Goal: Information Seeking & Learning: Learn about a topic

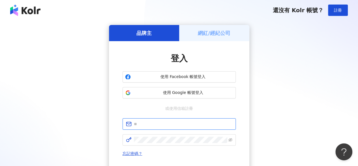
click at [186, 123] on input "text" at bounding box center [183, 124] width 98 height 6
type input "**********"
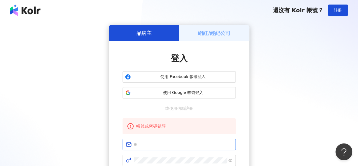
drag, startPoint x: 169, startPoint y: 151, endPoint x: 171, endPoint y: 144, distance: 7.6
click at [171, 144] on form at bounding box center [178, 151] width 113 height 27
click at [171, 144] on input "text" at bounding box center [183, 144] width 98 height 6
type input "**********"
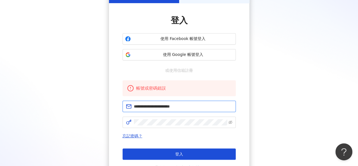
scroll to position [45, 0]
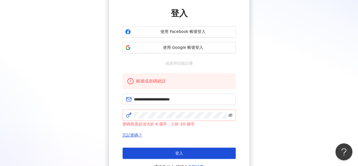
drag, startPoint x: 231, startPoint y: 117, endPoint x: 230, endPoint y: 114, distance: 3.0
click at [230, 114] on span at bounding box center [230, 115] width 4 height 6
click at [230, 114] on icon "eye-invisible" at bounding box center [230, 114] width 4 height 3
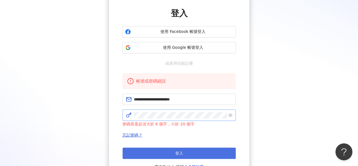
click at [218, 152] on button "登入" at bounding box center [178, 152] width 113 height 11
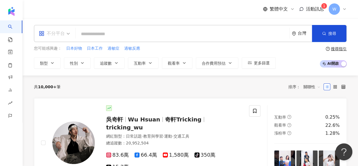
click at [62, 33] on div "不分平台" at bounding box center [52, 33] width 26 height 9
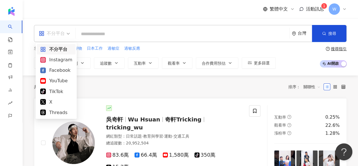
click at [61, 51] on div "不分平台" at bounding box center [56, 49] width 32 height 7
click at [61, 32] on div "不分平台" at bounding box center [52, 33] width 26 height 9
click at [61, 59] on div "Instagram" at bounding box center [56, 59] width 32 height 7
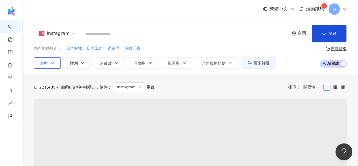
click at [51, 61] on icon "button" at bounding box center [52, 63] width 5 height 5
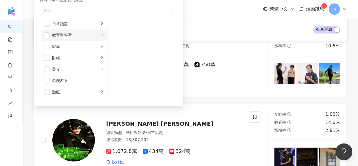
scroll to position [39, 0]
click at [61, 46] on div "家庭" at bounding box center [75, 46] width 47 height 6
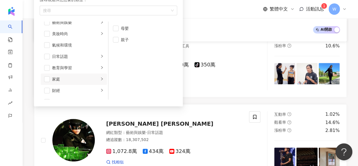
scroll to position [0, 0]
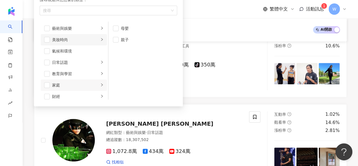
click at [81, 38] on div "美妝時尚" at bounding box center [75, 39] width 47 height 6
click at [120, 28] on li "保養" at bounding box center [142, 28] width 66 height 11
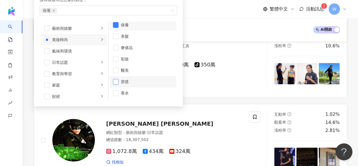
click at [116, 80] on span "button" at bounding box center [116, 82] width 6 height 6
click at [117, 79] on span "button" at bounding box center [116, 82] width 6 height 6
click at [62, 63] on div "日常話題" at bounding box center [75, 62] width 47 height 6
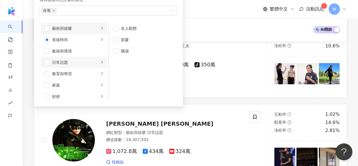
click at [67, 30] on div "藝術與娛樂" at bounding box center [75, 28] width 47 height 6
click at [67, 50] on div "氣候和環境" at bounding box center [77, 51] width 51 height 6
click at [55, 49] on div "氣候和環境" at bounding box center [77, 51] width 51 height 6
click at [69, 71] on div "教育與學習" at bounding box center [75, 73] width 47 height 6
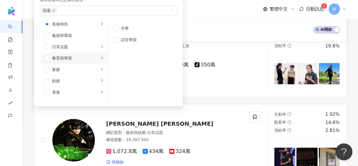
scroll to position [16, 0]
click at [69, 71] on div "家庭" at bounding box center [75, 69] width 47 height 6
click at [70, 84] on li "財經" at bounding box center [74, 80] width 66 height 11
click at [74, 89] on div "美食" at bounding box center [75, 92] width 47 height 6
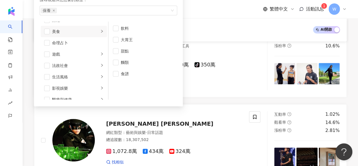
scroll to position [77, 0]
click at [81, 70] on li "生活風格" at bounding box center [74, 75] width 66 height 11
click at [46, 74] on span "button" at bounding box center [47, 76] width 6 height 6
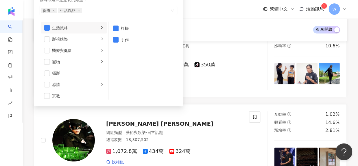
scroll to position [125, 0]
click at [77, 48] on div "醫療與健康" at bounding box center [75, 51] width 47 height 6
click at [119, 51] on li "營養與保健" at bounding box center [142, 50] width 66 height 11
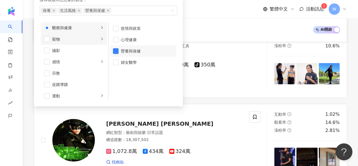
scroll to position [148, 0]
click at [117, 63] on span "button" at bounding box center [116, 62] width 6 height 6
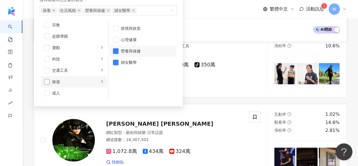
click at [48, 79] on span "button" at bounding box center [47, 82] width 6 height 6
click at [64, 82] on div "旅遊" at bounding box center [75, 81] width 47 height 6
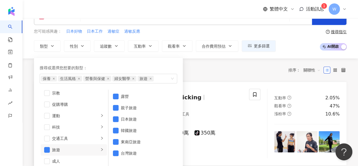
scroll to position [17, 0]
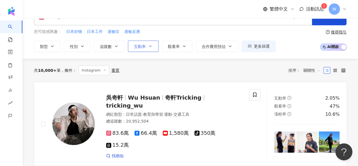
click at [135, 46] on span "互動率" at bounding box center [140, 46] width 12 height 5
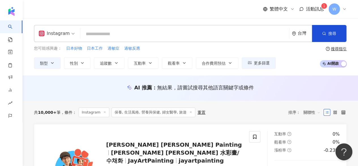
click at [160, 68] on div "Instagram 台灣 搜尋 您可能感興趣： 日本好物 日本工作 過敏症 過敏反應 類型 性別 追蹤數 互動率 觀看率 合作費用預估 更多篩選 % - % …" at bounding box center [190, 46] width 335 height 57
click at [49, 63] on button "類型" at bounding box center [47, 62] width 27 height 11
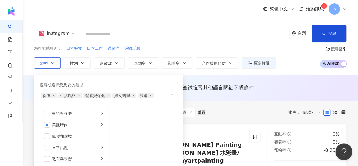
click at [78, 95] on icon "close" at bounding box center [79, 95] width 2 height 2
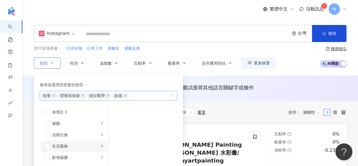
click at [78, 147] on div "生活風格" at bounding box center [75, 146] width 47 height 6
click at [117, 113] on span "button" at bounding box center [116, 113] width 6 height 6
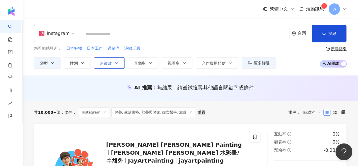
click at [113, 62] on button "追蹤數" at bounding box center [109, 62] width 31 height 11
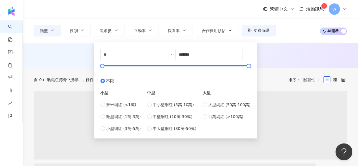
scroll to position [43, 0]
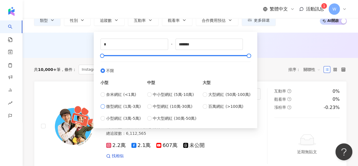
type input "*****"
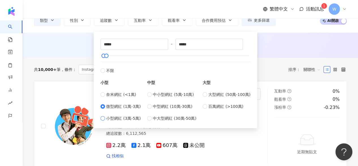
type input "*****"
click at [105, 57] on div at bounding box center [104, 55] width 3 height 3
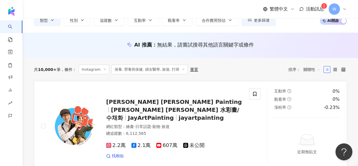
click at [83, 50] on div "AI 推薦 ： 無結果，請嘗試搜尋其他語言關鍵字或條件" at bounding box center [190, 46] width 335 height 10
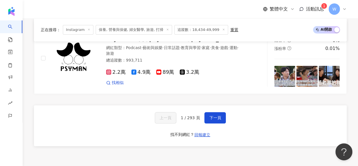
scroll to position [1118, 0]
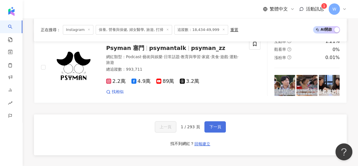
click at [214, 124] on span "下一頁" at bounding box center [215, 126] width 12 height 5
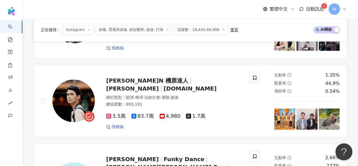
scroll to position [0, 0]
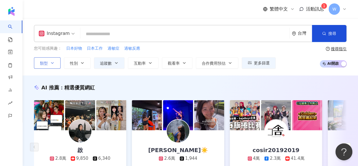
click at [47, 63] on span "類型" at bounding box center [44, 63] width 8 height 5
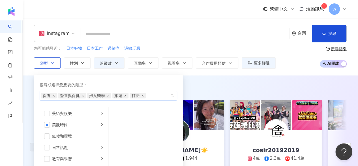
click at [125, 96] on span "旅遊" at bounding box center [120, 96] width 16 height 6
click at [126, 95] on icon "close" at bounding box center [125, 95] width 2 height 2
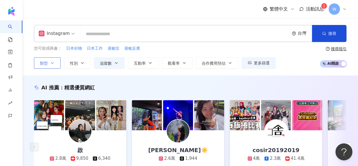
click at [188, 46] on div "您可能感興趣： 日本好物 日本工作 過敏症 過敏反應" at bounding box center [155, 48] width 242 height 6
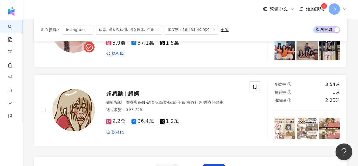
scroll to position [1080, 0]
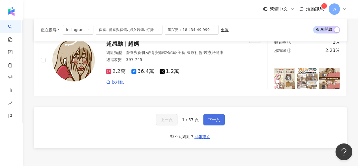
click at [218, 117] on span "下一頁" at bounding box center [214, 119] width 12 height 5
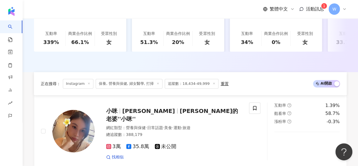
scroll to position [140, 0]
